Goal: Transaction & Acquisition: Purchase product/service

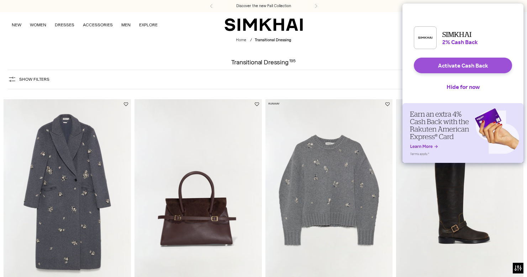
click at [435, 73] on button "Activate Cash Back" at bounding box center [463, 66] width 98 height 16
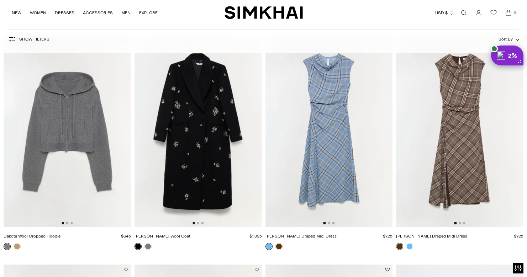
scroll to position [518, 0]
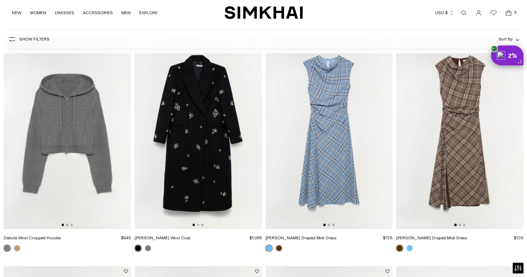
click at [327, 112] on img at bounding box center [329, 133] width 127 height 191
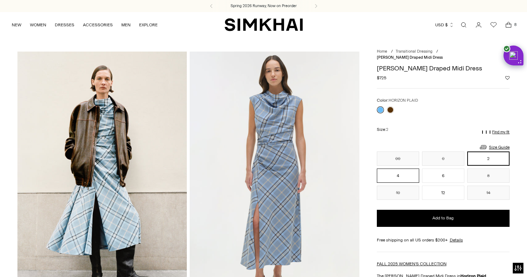
click at [391, 170] on button "4" at bounding box center [398, 176] width 42 height 14
click at [442, 169] on button "6" at bounding box center [443, 176] width 42 height 14
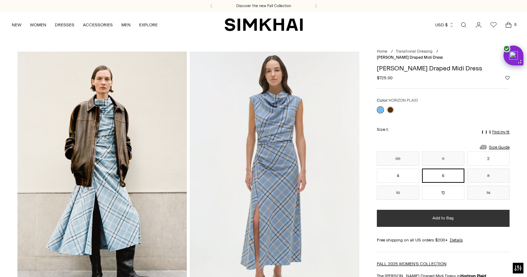
click at [420, 214] on button "Add to Bag" at bounding box center [443, 218] width 133 height 17
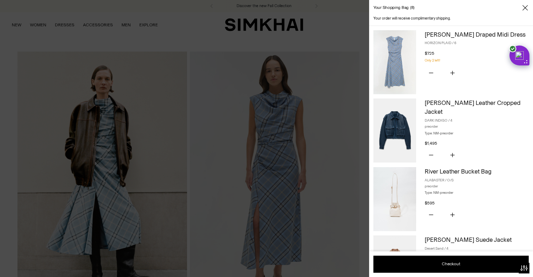
click at [396, 63] on img at bounding box center [394, 62] width 43 height 64
